Goal: Task Accomplishment & Management: Manage account settings

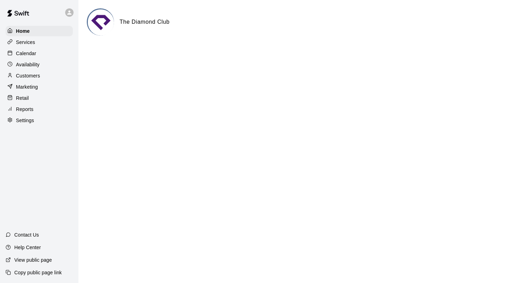
click at [52, 52] on div "Calendar" at bounding box center [39, 53] width 67 height 10
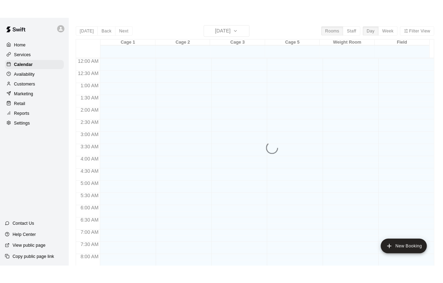
scroll to position [404, 0]
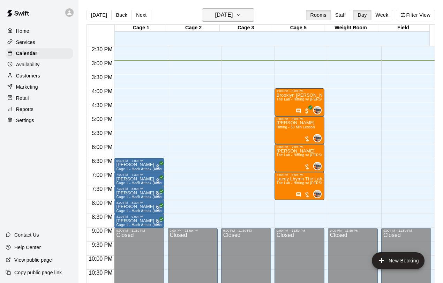
click at [229, 16] on h6 "[DATE]" at bounding box center [224, 15] width 18 height 10
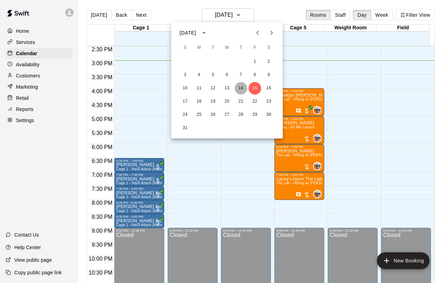
click at [242, 87] on button "14" at bounding box center [241, 88] width 13 height 13
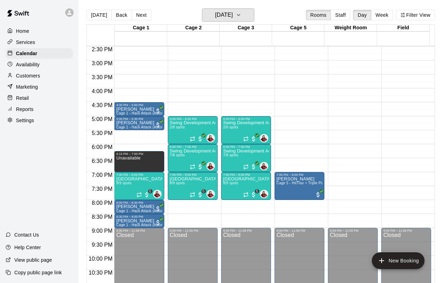
click at [202, 8] on button "[DATE]" at bounding box center [228, 14] width 52 height 13
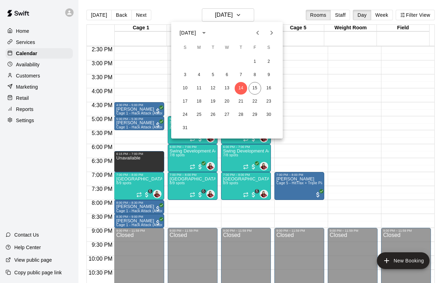
click at [394, 142] on div at bounding box center [224, 141] width 448 height 283
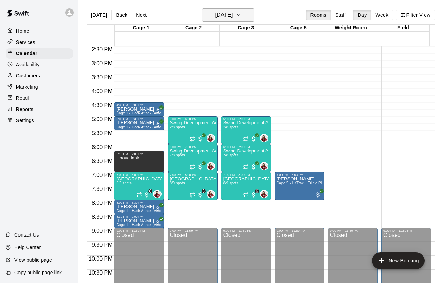
click at [232, 19] on h6 "[DATE]" at bounding box center [224, 15] width 18 height 10
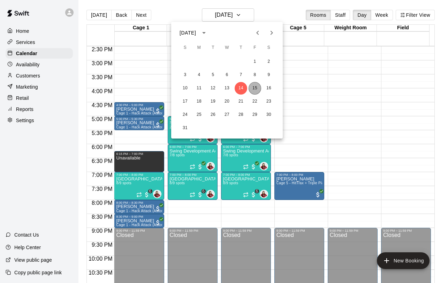
click at [253, 89] on button "15" at bounding box center [254, 88] width 13 height 13
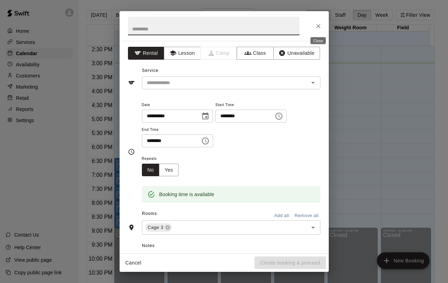
click at [320, 28] on icon "Close" at bounding box center [318, 26] width 4 height 4
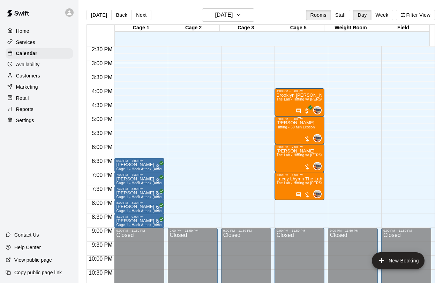
click at [286, 128] on span "Hitting - 60 Min Lesson" at bounding box center [295, 127] width 38 height 4
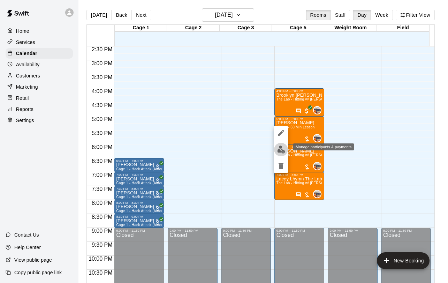
click at [276, 149] on button "edit" at bounding box center [281, 150] width 14 height 14
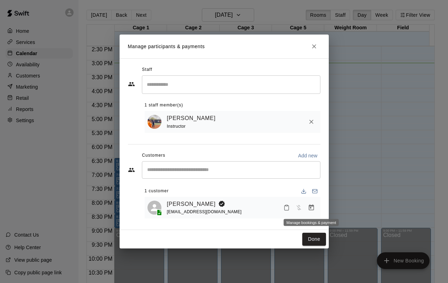
click at [306, 206] on button "Manage bookings & payment" at bounding box center [311, 207] width 13 height 13
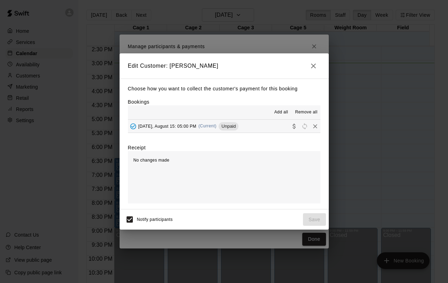
click at [183, 127] on span "[DATE], August 15: 05:00 PM" at bounding box center [167, 125] width 58 height 5
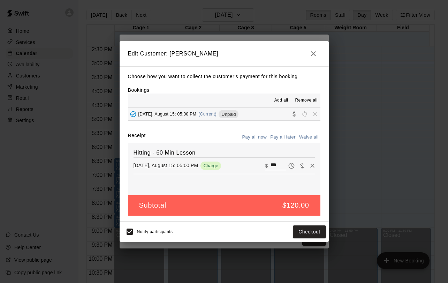
click at [315, 56] on icon "button" at bounding box center [313, 53] width 8 height 8
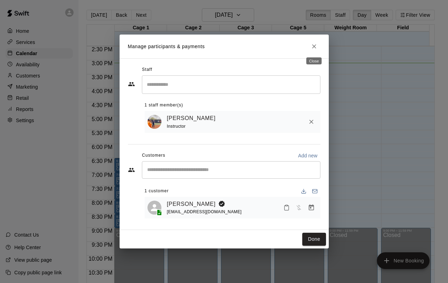
click at [315, 48] on icon "Close" at bounding box center [314, 46] width 4 height 4
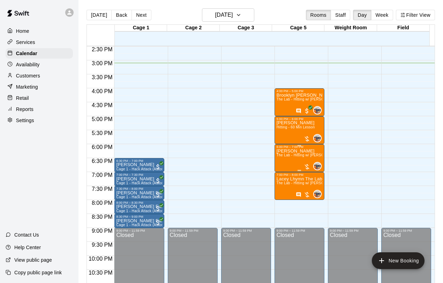
click at [281, 156] on span "The Lab - Hitting w/ [PERSON_NAME]" at bounding box center [308, 155] width 64 height 4
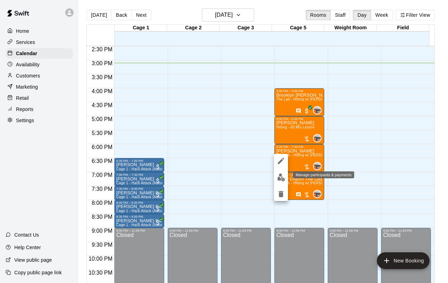
click at [277, 178] on img "edit" at bounding box center [281, 177] width 8 height 8
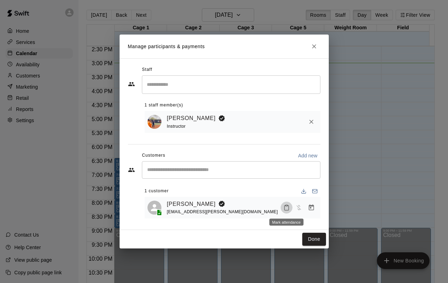
click at [283, 204] on button "Mark attendance" at bounding box center [287, 207] width 12 height 12
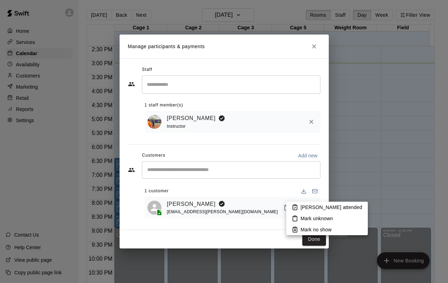
drag, startPoint x: 228, startPoint y: 203, endPoint x: 285, endPoint y: 204, distance: 56.8
click at [229, 203] on div at bounding box center [224, 141] width 448 height 283
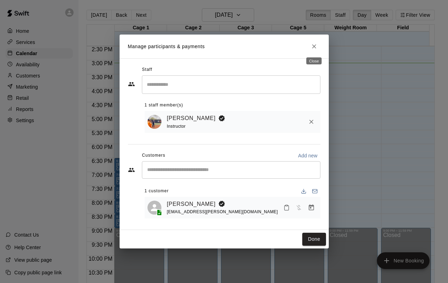
click at [315, 44] on icon "Close" at bounding box center [314, 46] width 7 height 7
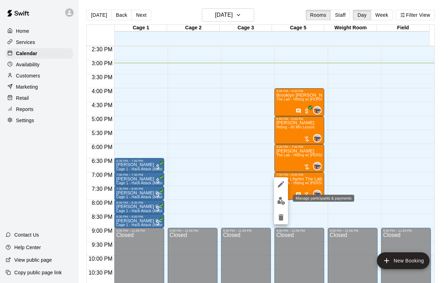
click at [281, 201] on img "edit" at bounding box center [281, 201] width 8 height 8
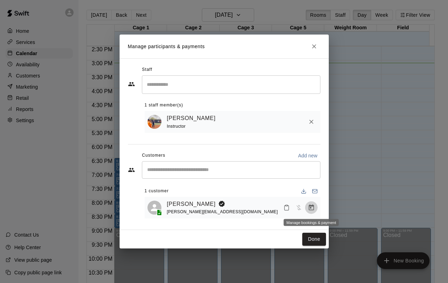
click at [314, 207] on icon "Manage bookings & payment" at bounding box center [311, 207] width 7 height 7
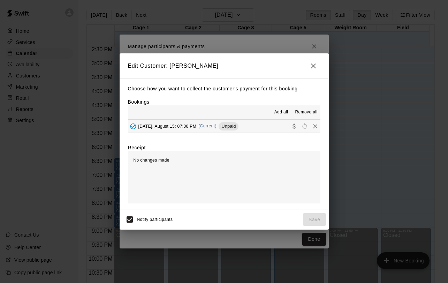
click at [181, 128] on span "[DATE], August 15: 07:00 PM" at bounding box center [167, 125] width 58 height 5
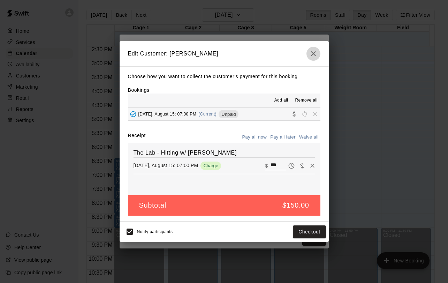
click at [315, 53] on icon "button" at bounding box center [313, 53] width 8 height 8
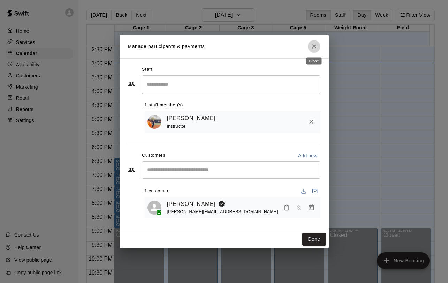
click at [313, 50] on button "Close" at bounding box center [314, 46] width 13 height 13
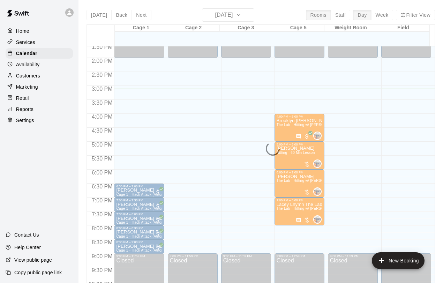
scroll to position [378, 0]
